Goal: Task Accomplishment & Management: Manage account settings

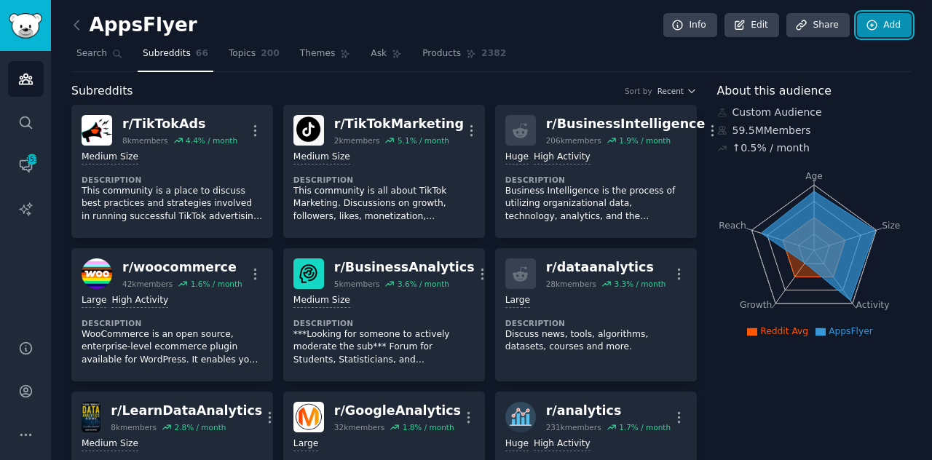
click at [891, 24] on link "Add" at bounding box center [884, 25] width 55 height 25
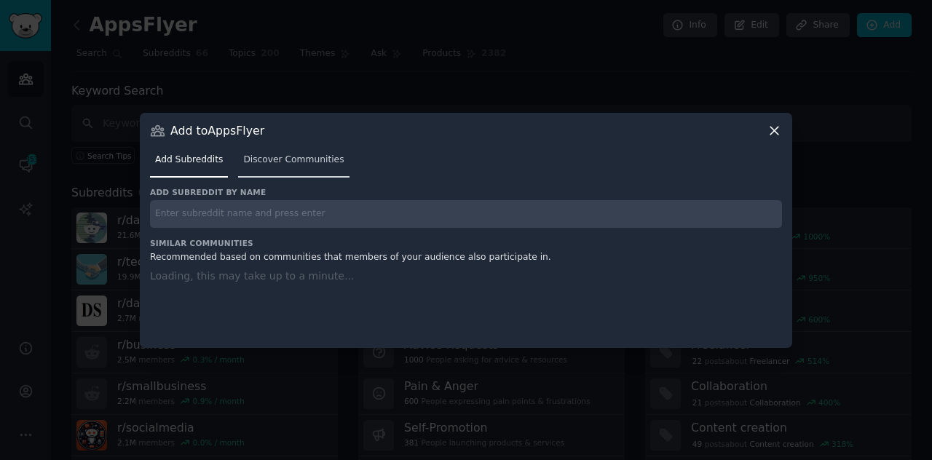
click at [279, 159] on span "Discover Communities" at bounding box center [293, 160] width 100 height 13
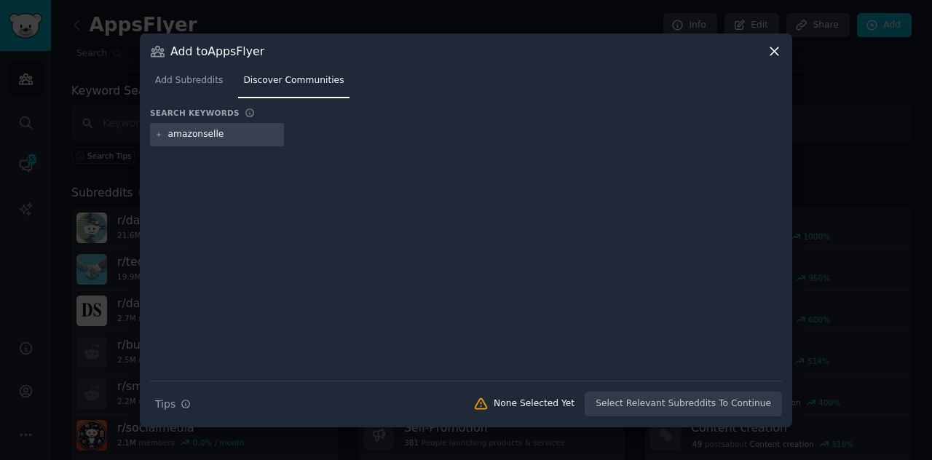
type input "amazonseller"
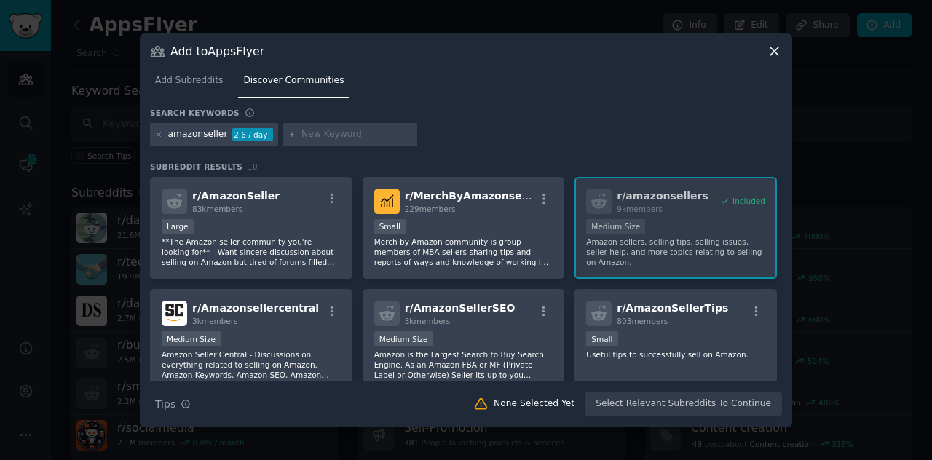
click at [269, 227] on div "Large" at bounding box center [251, 228] width 179 height 18
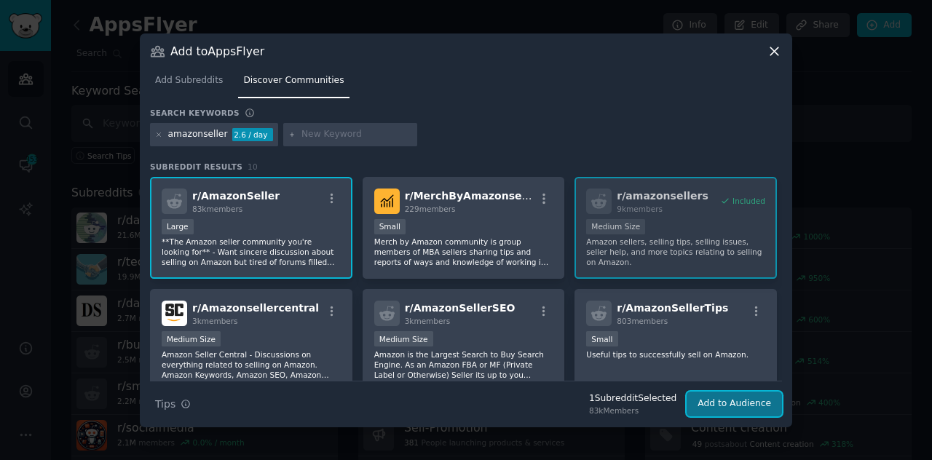
click at [727, 400] on button "Add to Audience" at bounding box center [733, 404] width 95 height 25
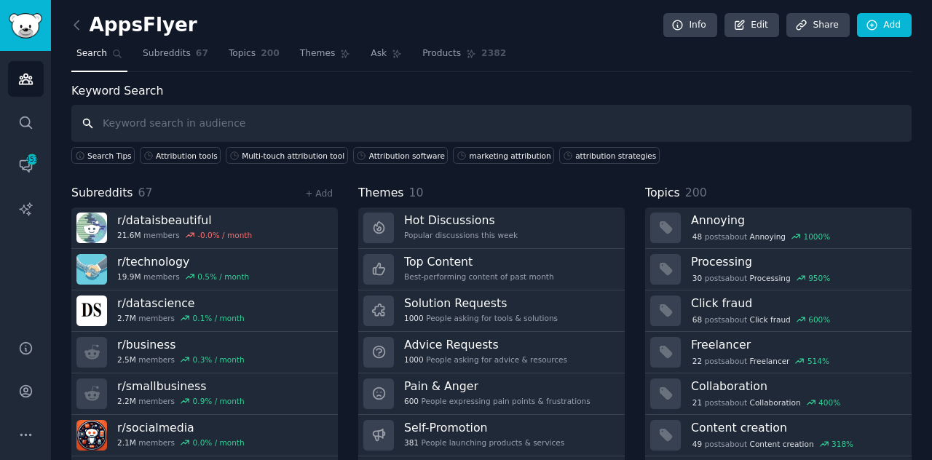
scroll to position [39, 0]
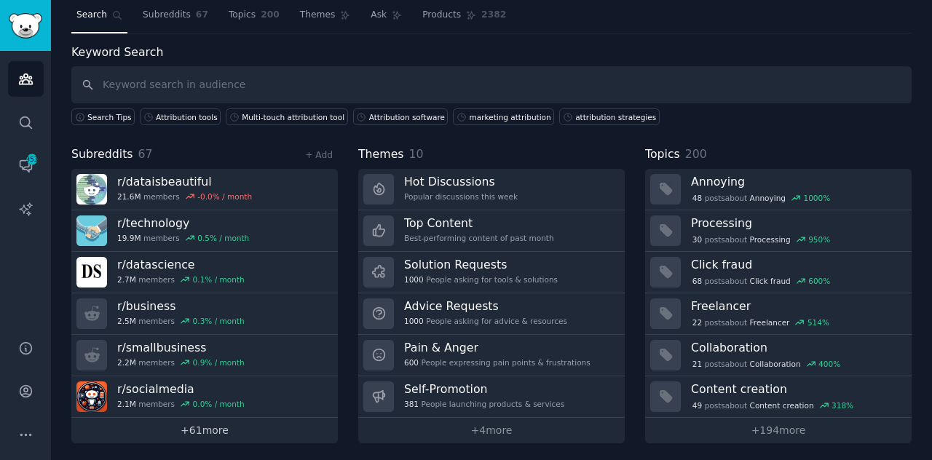
click at [207, 419] on link "+ 61 more" at bounding box center [204, 430] width 266 height 25
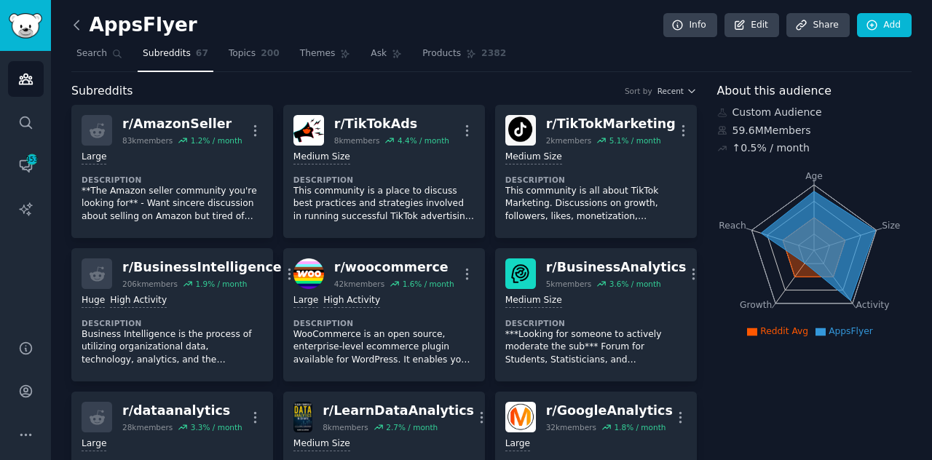
click at [78, 17] on icon at bounding box center [76, 24] width 15 height 15
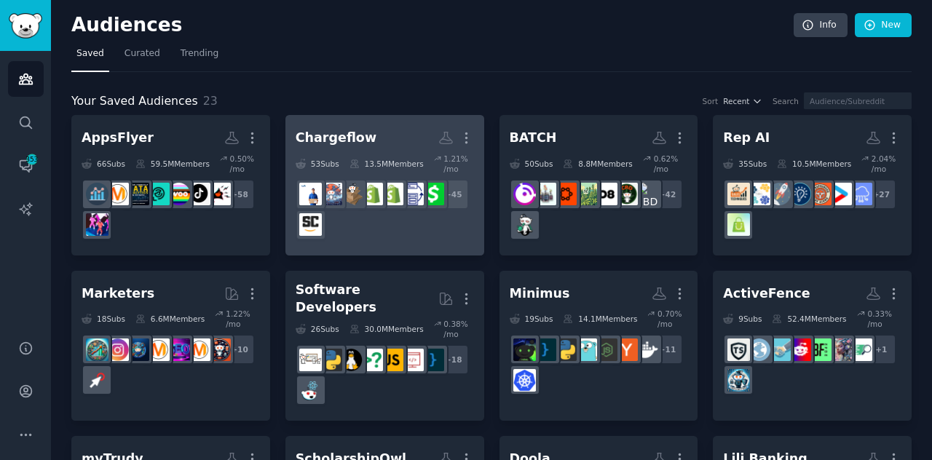
click at [381, 218] on div "+ 45" at bounding box center [385, 209] width 178 height 61
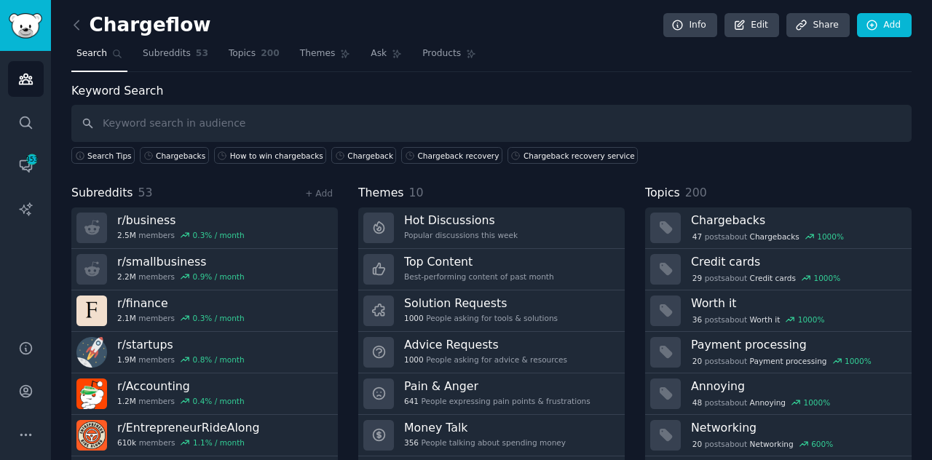
scroll to position [39, 0]
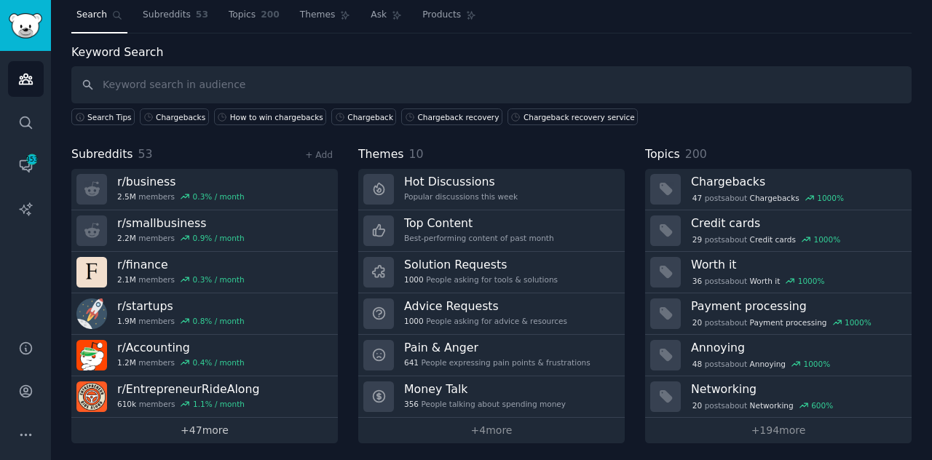
click at [166, 436] on link "+ 47 more" at bounding box center [204, 430] width 266 height 25
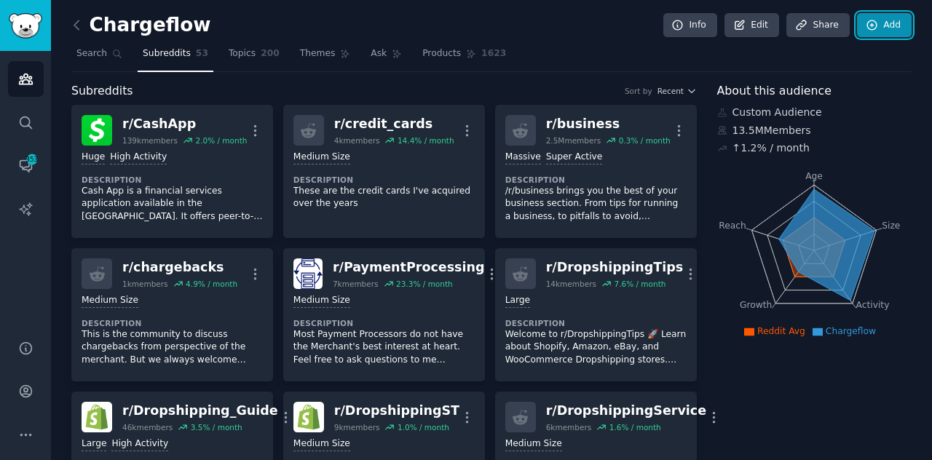
click at [889, 19] on link "Add" at bounding box center [884, 25] width 55 height 25
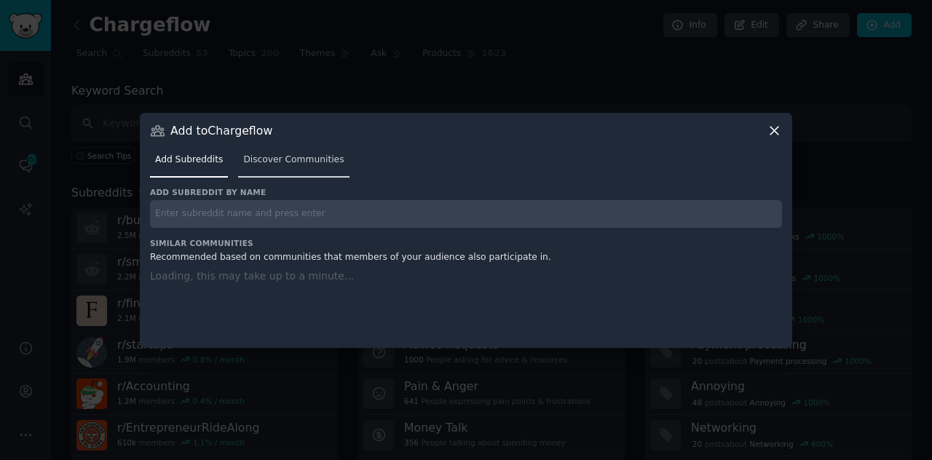
click at [301, 176] on link "Discover Communities" at bounding box center [293, 163] width 111 height 30
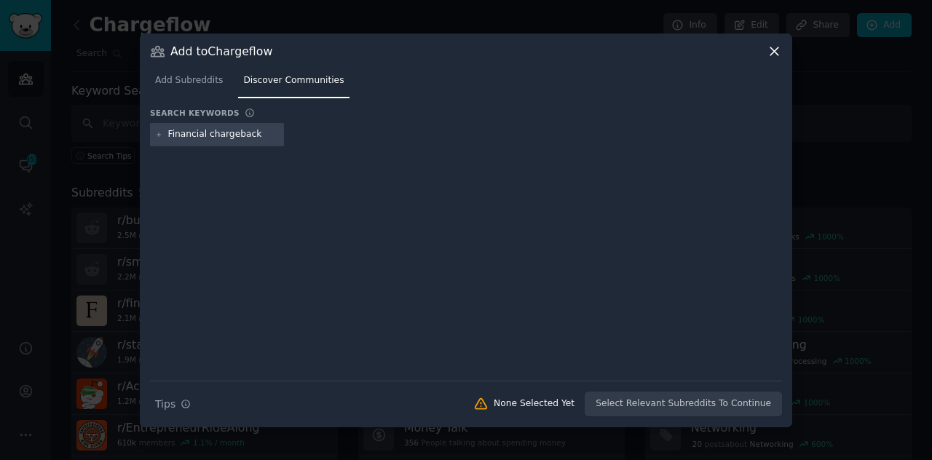
type input "Financial chargebacks"
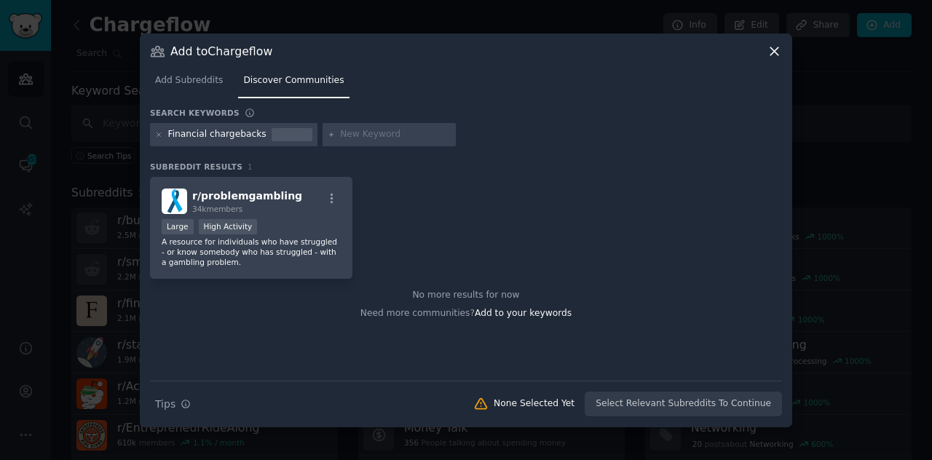
click at [205, 129] on div "Financial chargebacks" at bounding box center [217, 134] width 98 height 13
click at [340, 135] on input "text" at bounding box center [395, 134] width 111 height 13
type input "financialchargeback"
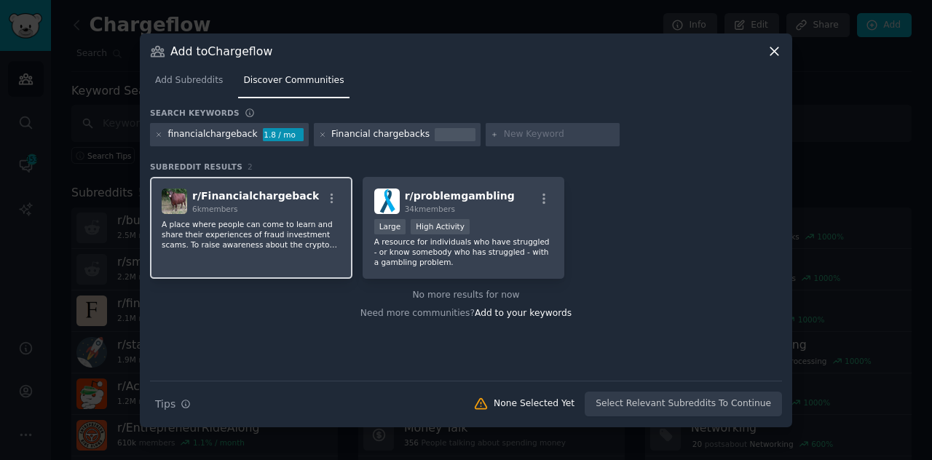
click at [261, 238] on p "A place where people can come to learn and share their experiences of fraud inv…" at bounding box center [251, 234] width 179 height 31
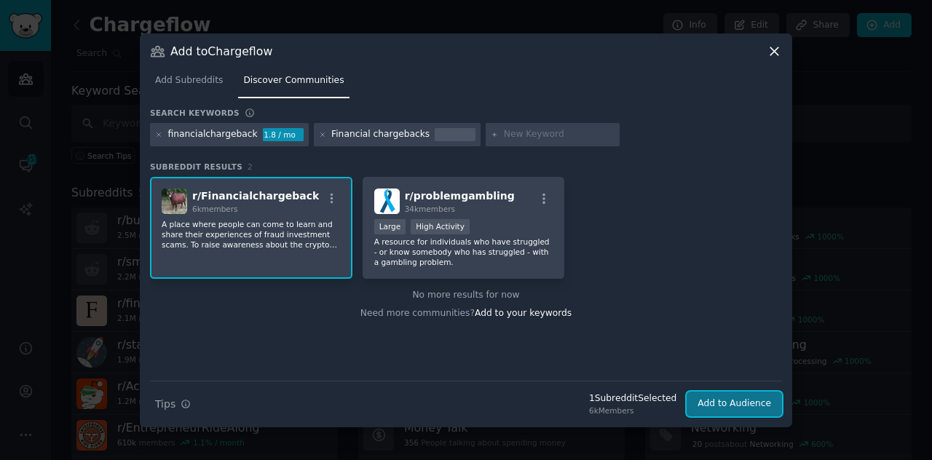
click at [729, 402] on button "Add to Audience" at bounding box center [733, 404] width 95 height 25
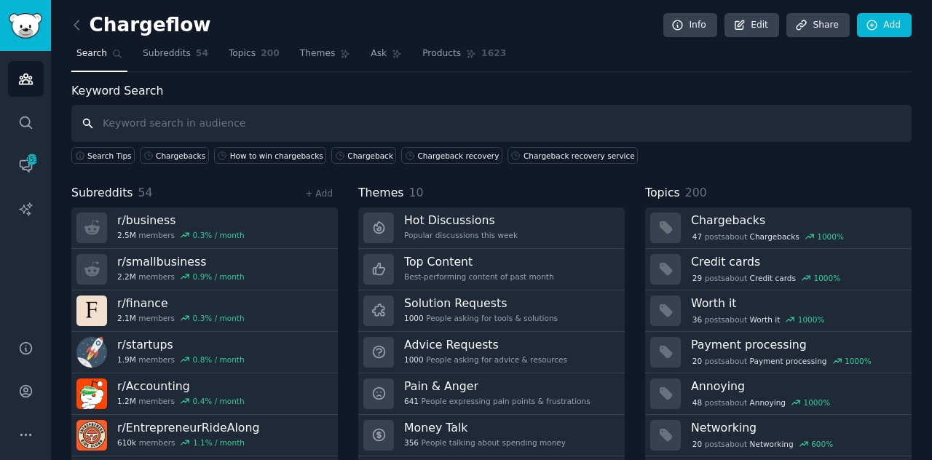
scroll to position [39, 0]
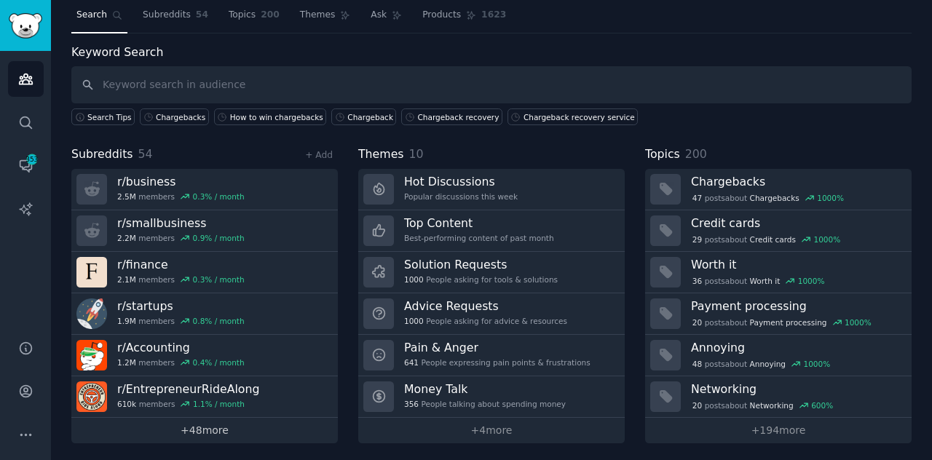
click at [158, 437] on link "+ 48 more" at bounding box center [204, 430] width 266 height 25
